Goal: Task Accomplishment & Management: Use online tool/utility

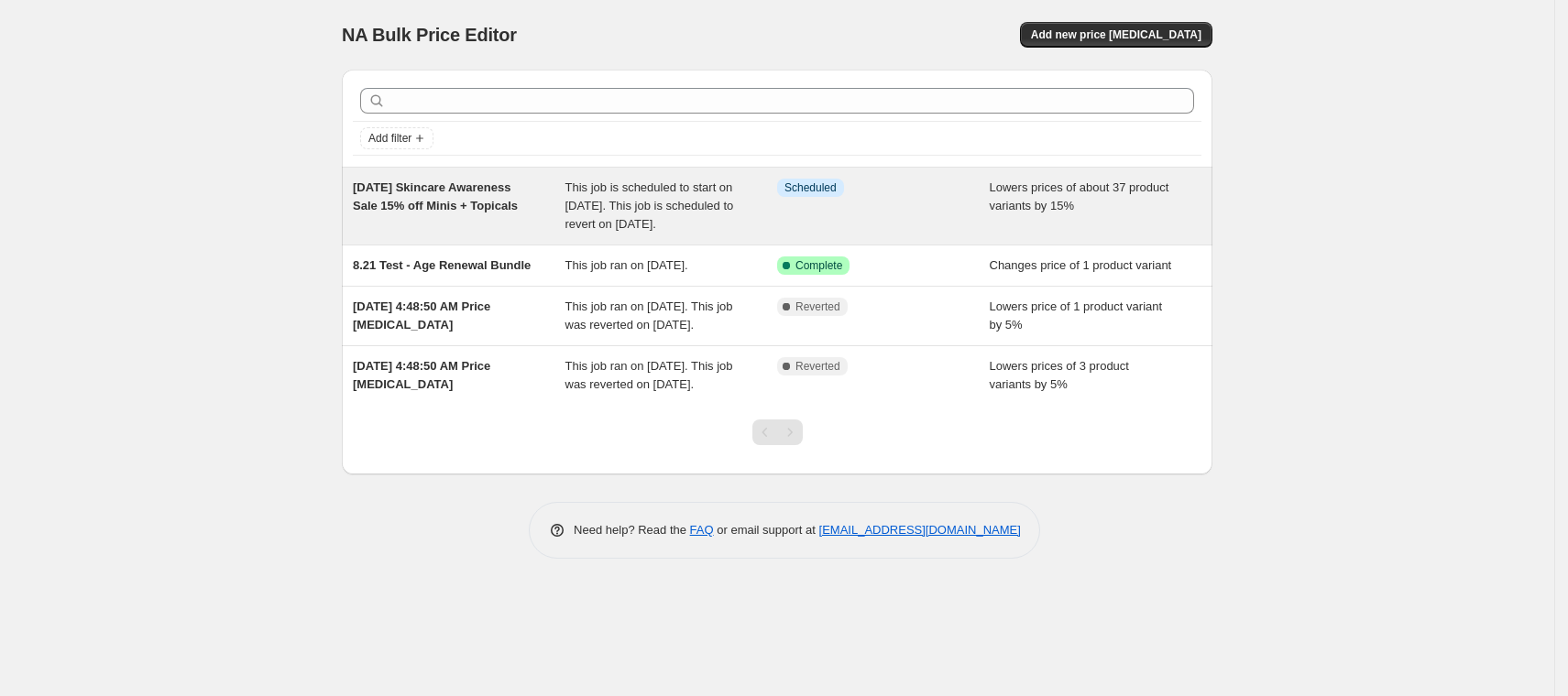
click at [577, 193] on span "This job is scheduled to start on [DATE]. This job is scheduled to revert on [D…" at bounding box center [650, 205] width 169 height 50
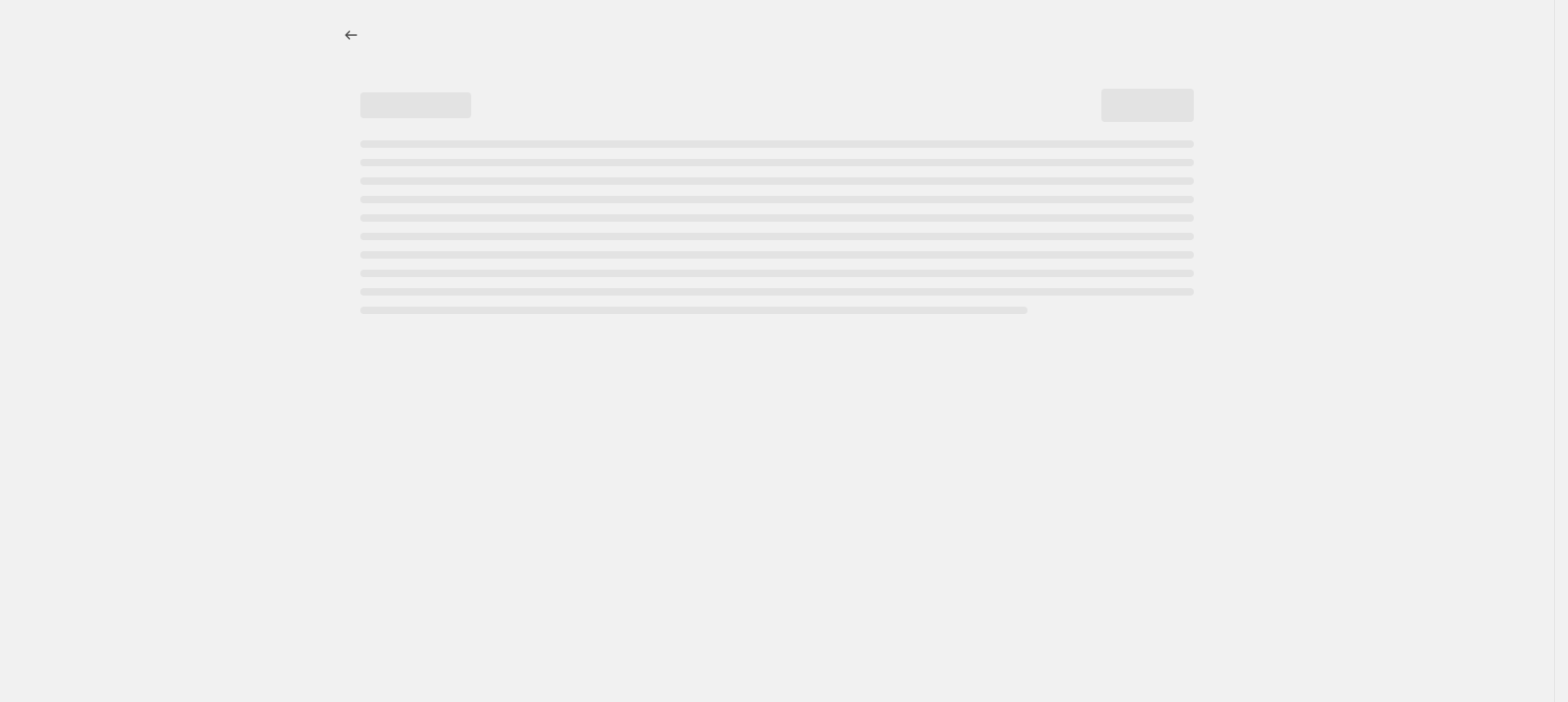
select select "percentage"
select select "collection"
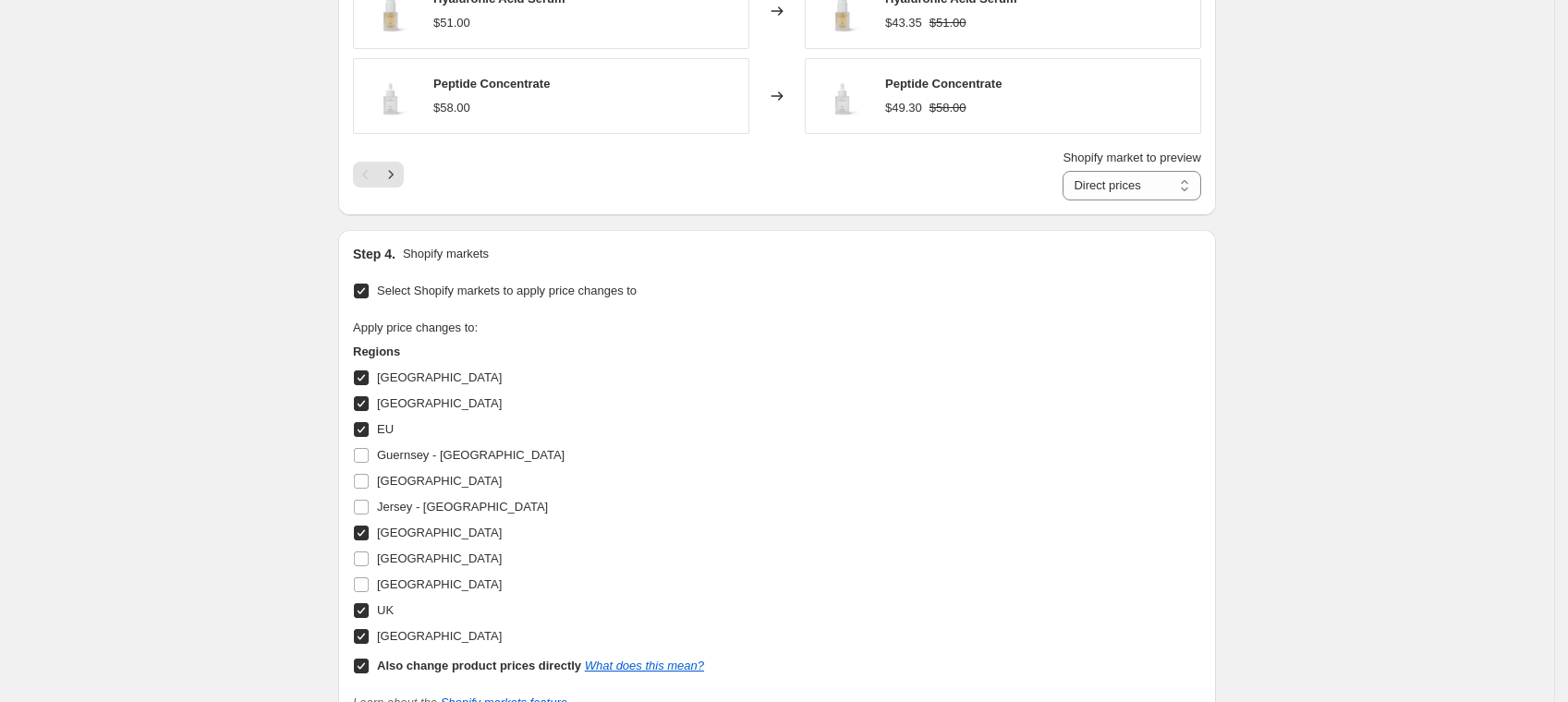
scroll to position [2472, 0]
